Goal: Find specific page/section: Find specific page/section

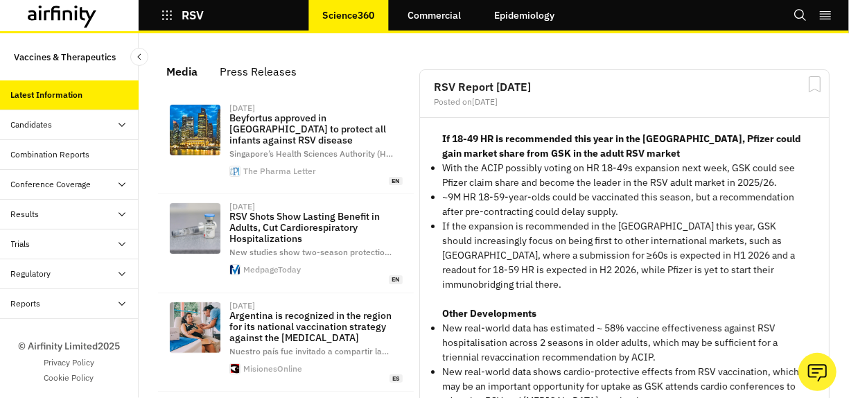
scroll to position [1021, 405]
click at [109, 271] on div "Regulatory" at bounding box center [74, 273] width 127 height 12
click at [78, 124] on div "Candidates" at bounding box center [74, 124] width 127 height 12
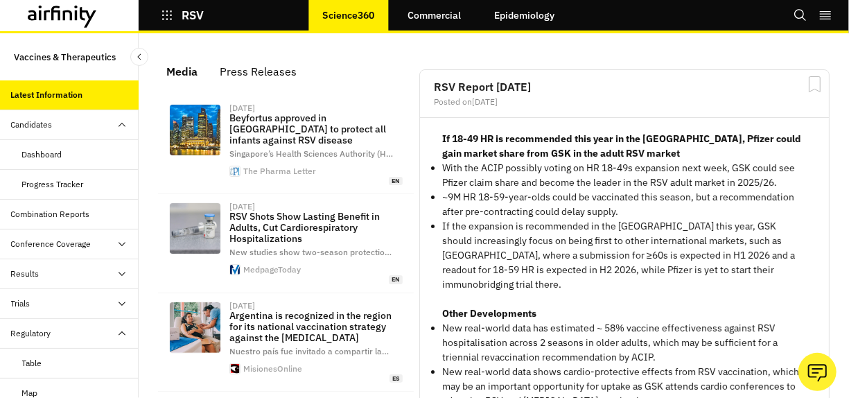
click at [72, 148] on div "Dashboard" at bounding box center [80, 154] width 116 height 12
